Goal: Information Seeking & Learning: Learn about a topic

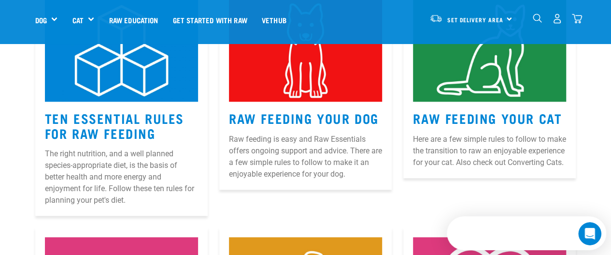
click at [312, 114] on link "Raw Feeding Your Dog" at bounding box center [304, 117] width 150 height 7
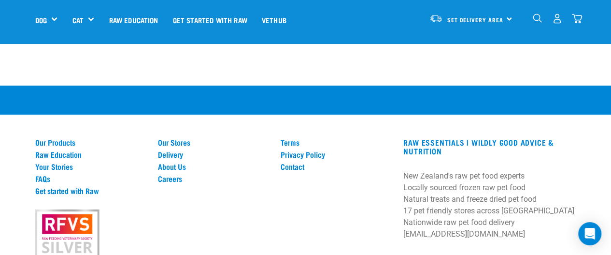
scroll to position [1488, 0]
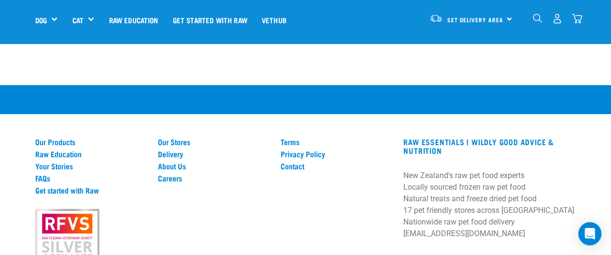
click at [145, 19] on link "Raw Education" at bounding box center [133, 19] width 64 height 39
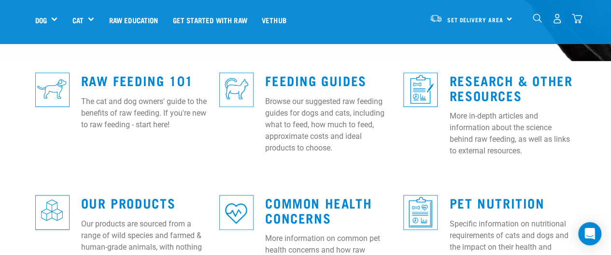
scroll to position [268, 0]
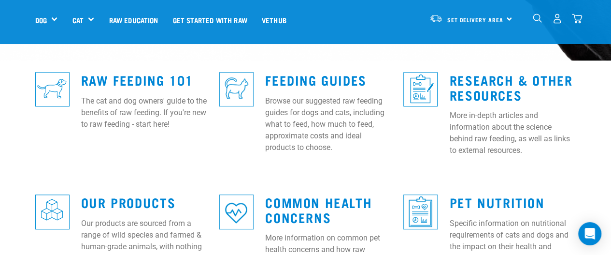
click at [159, 76] on link "Raw Feeding 101" at bounding box center [137, 79] width 112 height 7
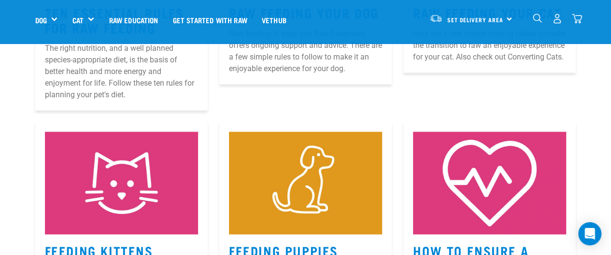
scroll to position [610, 0]
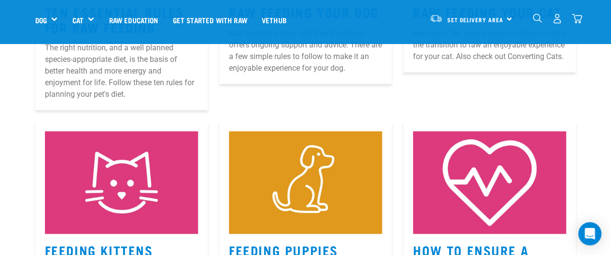
click at [190, 13] on link "Get started with Raw" at bounding box center [210, 19] width 89 height 39
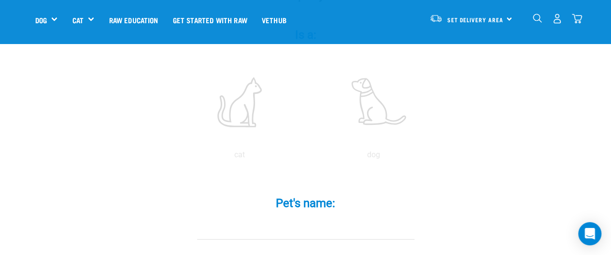
scroll to position [199, 0]
click at [372, 83] on label at bounding box center [374, 100] width 130 height 82
click at [307, 156] on input "radio" at bounding box center [307, 156] width 0 height 0
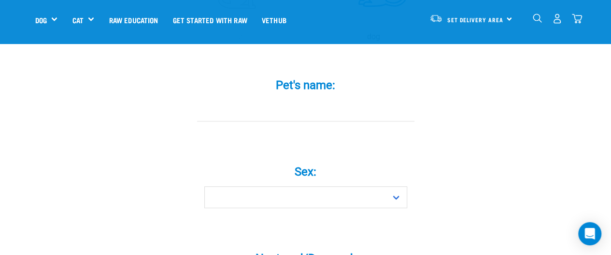
scroll to position [317, 0]
click at [337, 99] on input "Pet's name: *" at bounding box center [305, 110] width 217 height 22
type input "Stassie"
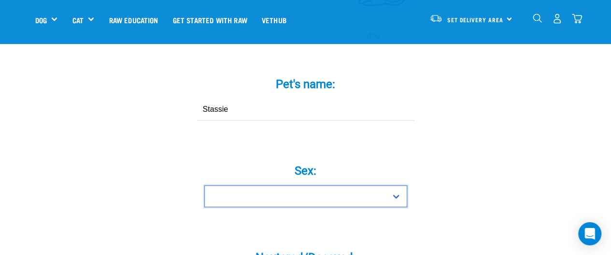
click at [351, 185] on select "Boy Girl" at bounding box center [305, 196] width 203 height 22
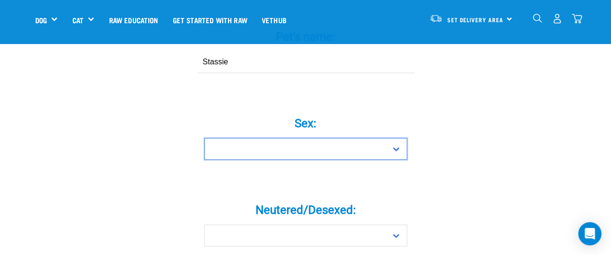
scroll to position [374, 0]
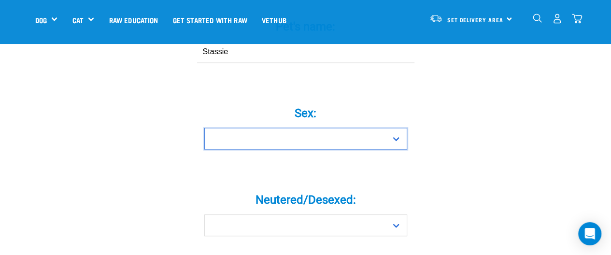
click at [345, 128] on select "Boy Girl" at bounding box center [305, 139] width 203 height 22
select select "girl"
click at [204, 128] on select "Boy Girl" at bounding box center [305, 139] width 203 height 22
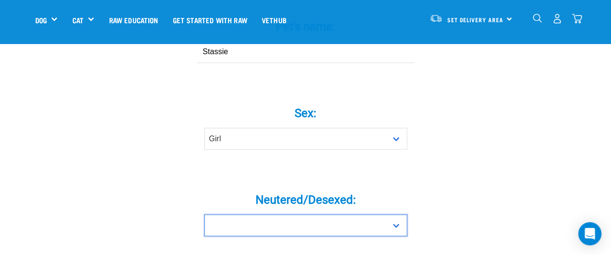
click at [274, 217] on select "Yes No" at bounding box center [305, 225] width 203 height 22
select select "no"
click at [204, 214] on select "Yes No" at bounding box center [305, 225] width 203 height 22
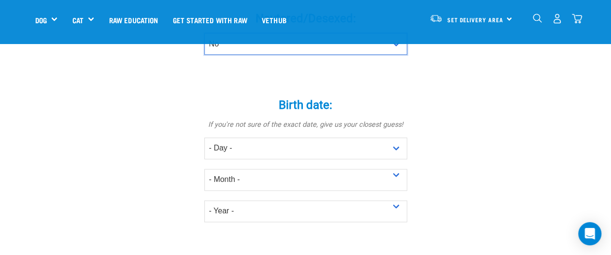
scroll to position [556, 0]
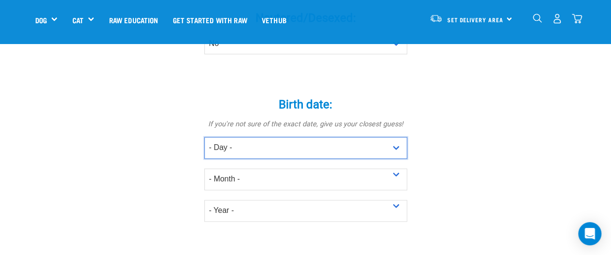
click at [301, 137] on select "- Day - 1 2 3 4 5 6 7 8 9 10 11 12 13 14 15 16 17 18 19 20 21 22 23 24 25 26 27" at bounding box center [305, 148] width 203 height 22
select select "19"
click at [204, 137] on select "- Day - 1 2 3 4 5 6 7 8 9 10 11 12 13 14 15 16 17 18 19 20 21 22 23 24 25 26 27" at bounding box center [305, 148] width 203 height 22
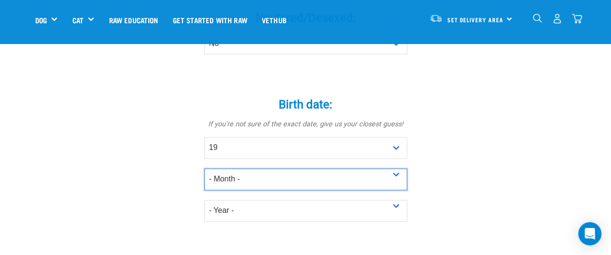
click at [243, 169] on select "- Month - January February March April May June July August September October N…" at bounding box center [305, 179] width 203 height 22
select select "May"
click at [204, 168] on select "- Month - January February March April May June July August September October N…" at bounding box center [305, 179] width 203 height 22
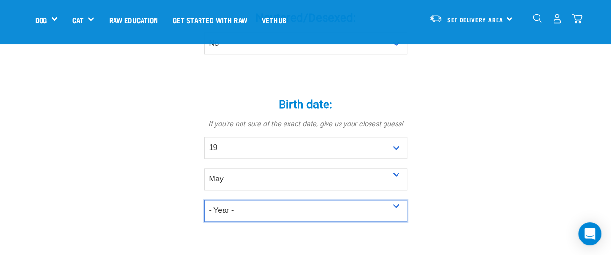
click at [274, 200] on select "- Year - 2025 2024 2023 2022 2021 2020 2019 2018 2017 2016 2015 2014 2013 2012" at bounding box center [305, 211] width 203 height 22
select select "2025"
click at [204, 200] on select "- Year - 2025 2024 2023 2022 2021 2020 2019 2018 2017 2016 2015 2014 2013 2012" at bounding box center [305, 211] width 203 height 22
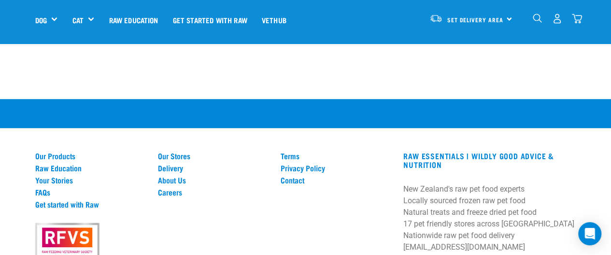
scroll to position [1437, 0]
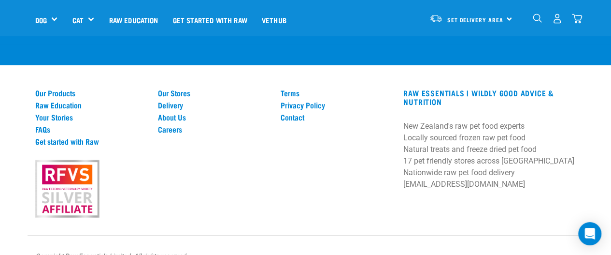
click at [398, 88] on div "RAW ESSENTIALS | Wildly Good Advice & Nutrition New Zealand's raw pet food expe…" at bounding box center [490, 142] width 184 height 108
